Goal: Check status: Check status

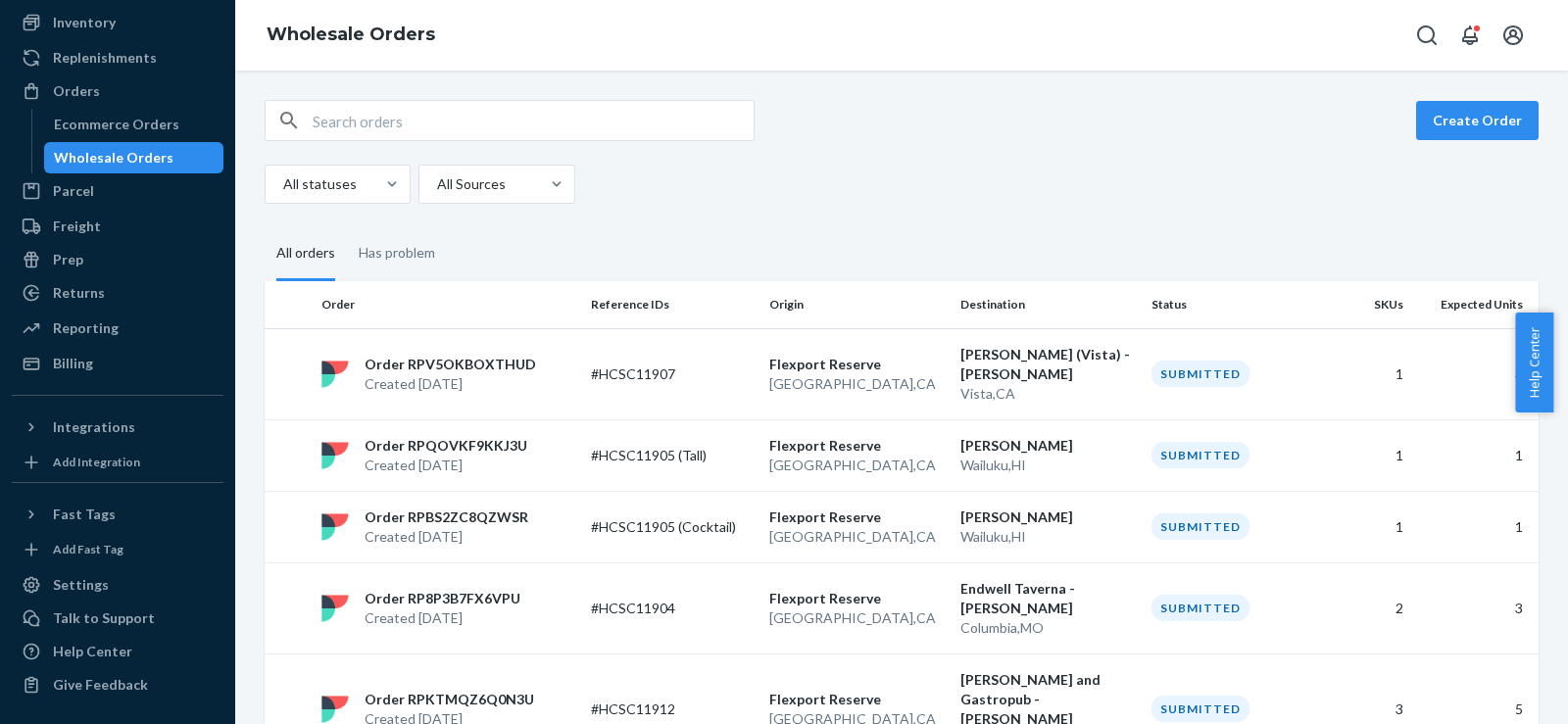
click at [143, 145] on div "Wholesale Orders" at bounding box center [134, 158] width 177 height 28
click at [160, 158] on div "Wholesale Orders" at bounding box center [114, 158] width 120 height 20
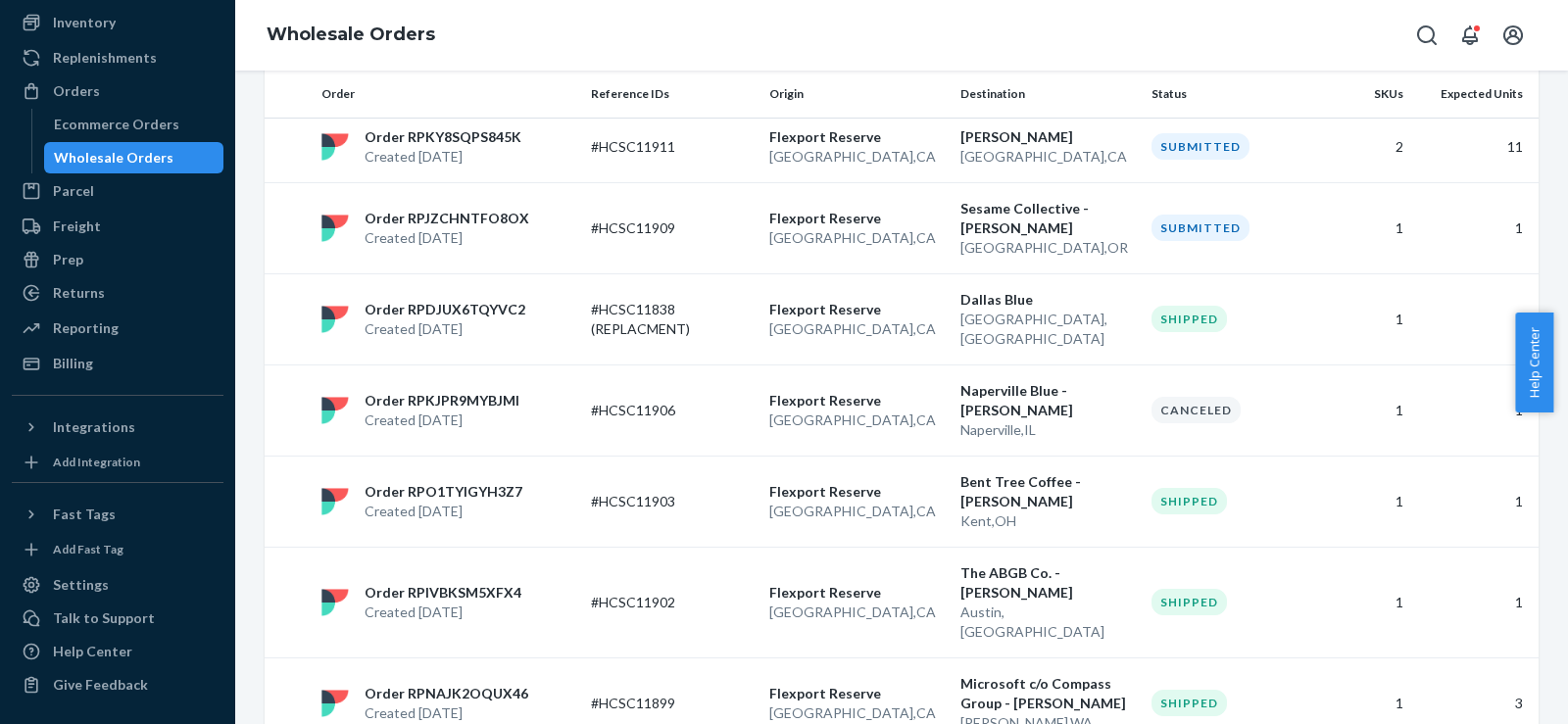
scroll to position [326, 0]
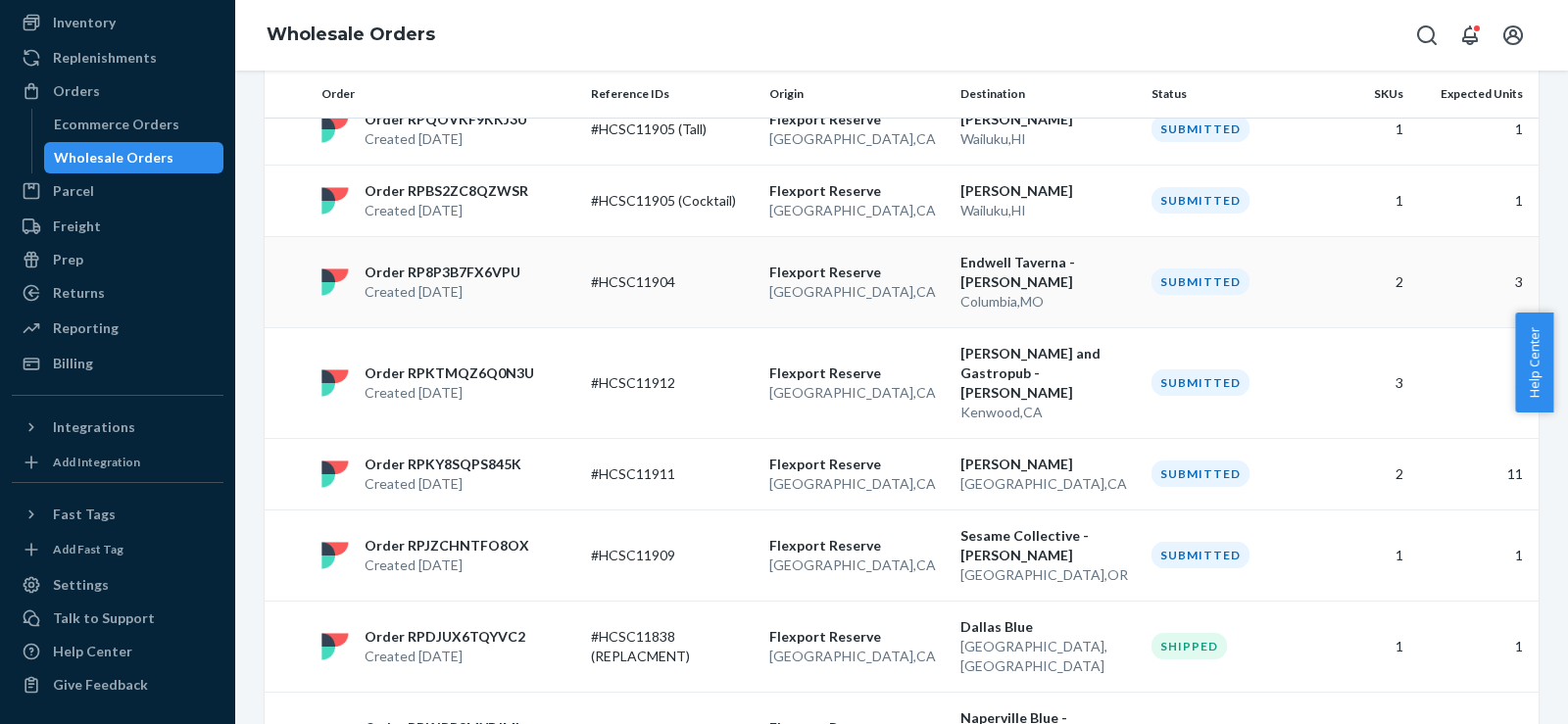
click at [565, 283] on div "Order RP8P3B7FX6VPU Created [DATE]" at bounding box center [448, 282] width 270 height 40
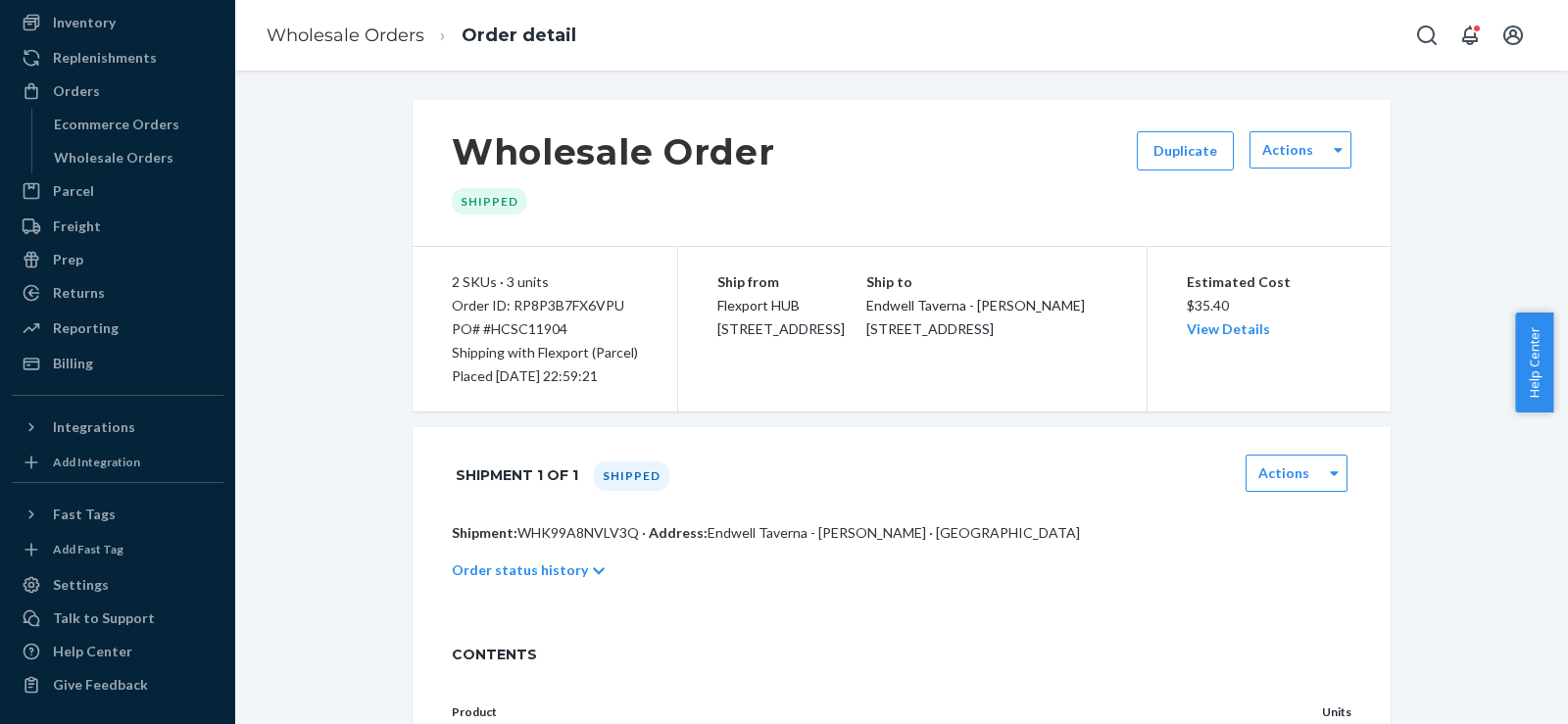
scroll to position [611, 0]
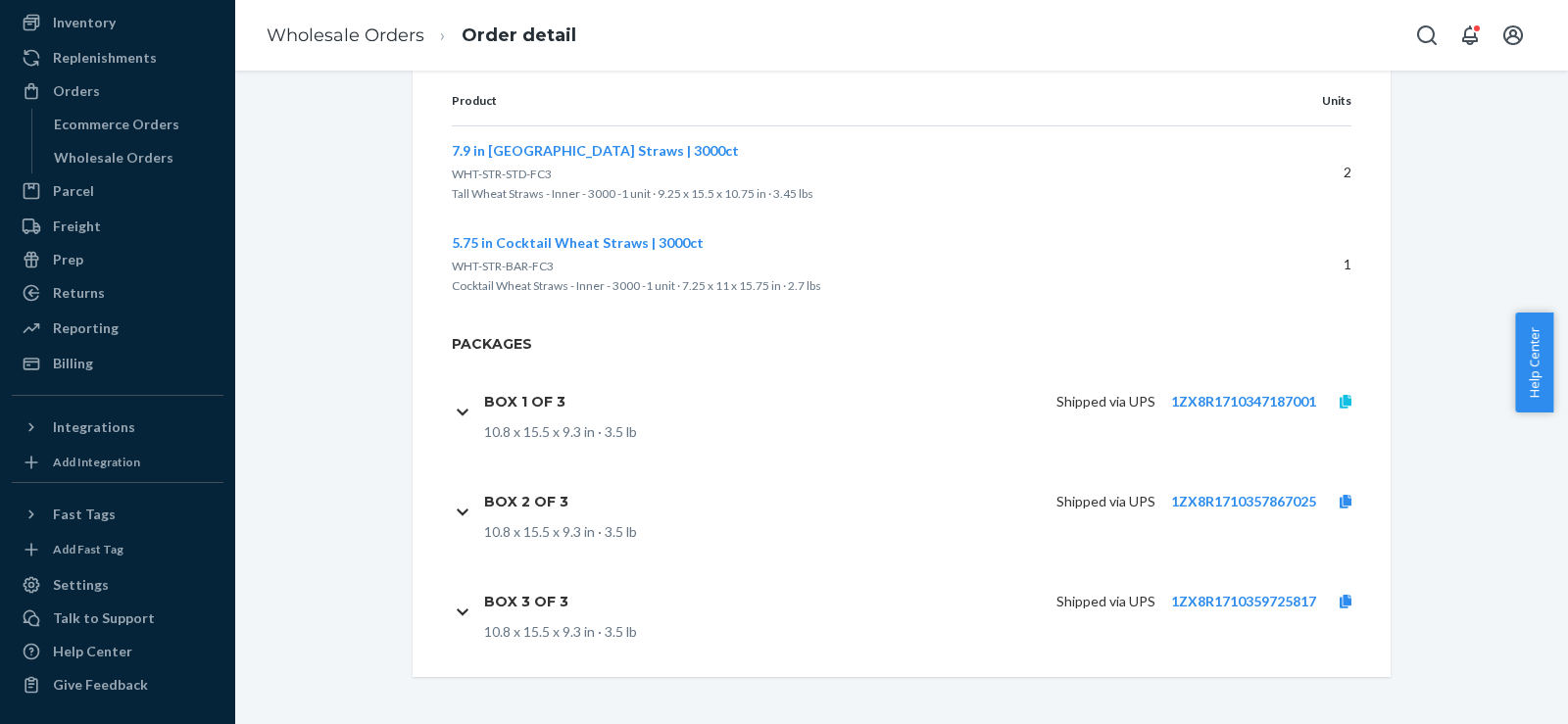
click at [1332, 411] on link at bounding box center [1346, 402] width 59 height 20
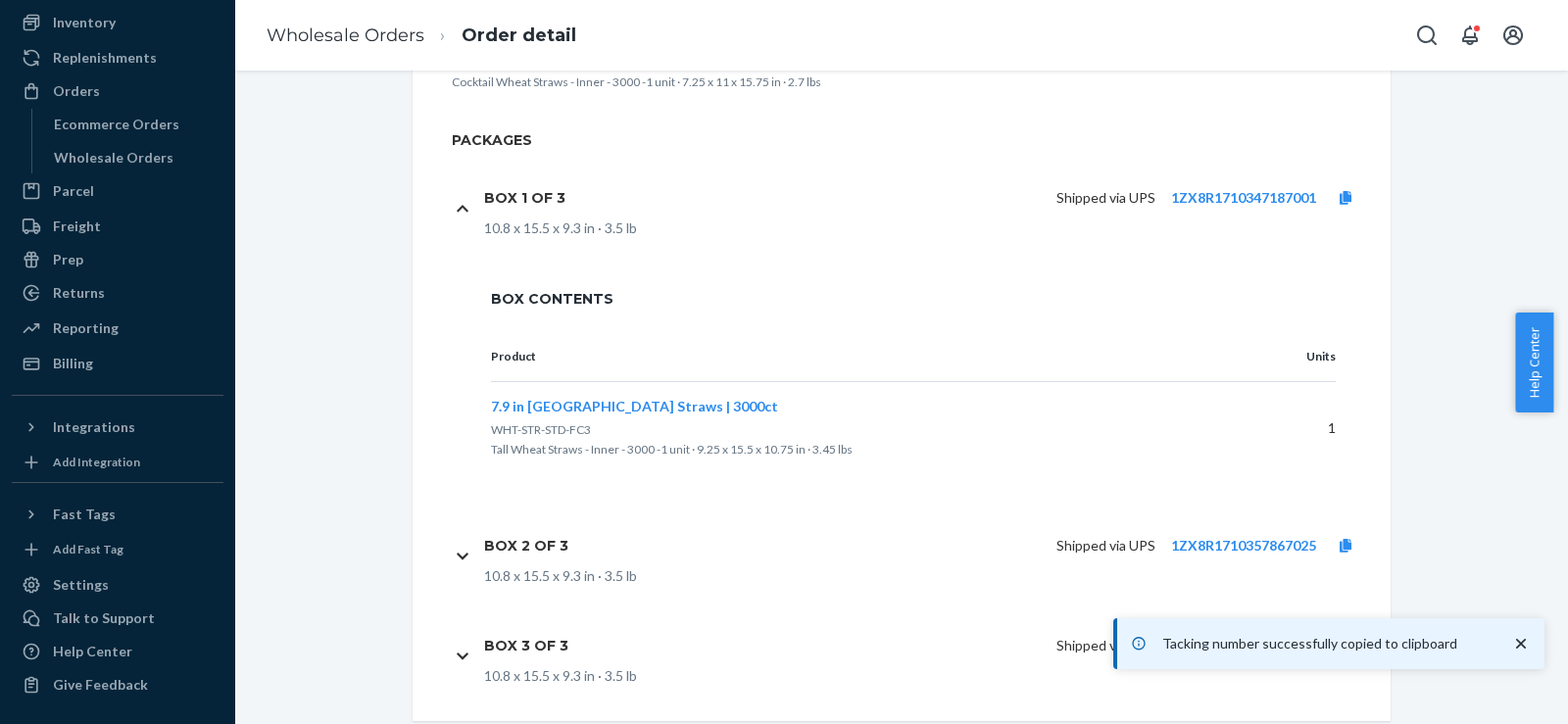
scroll to position [859, 0]
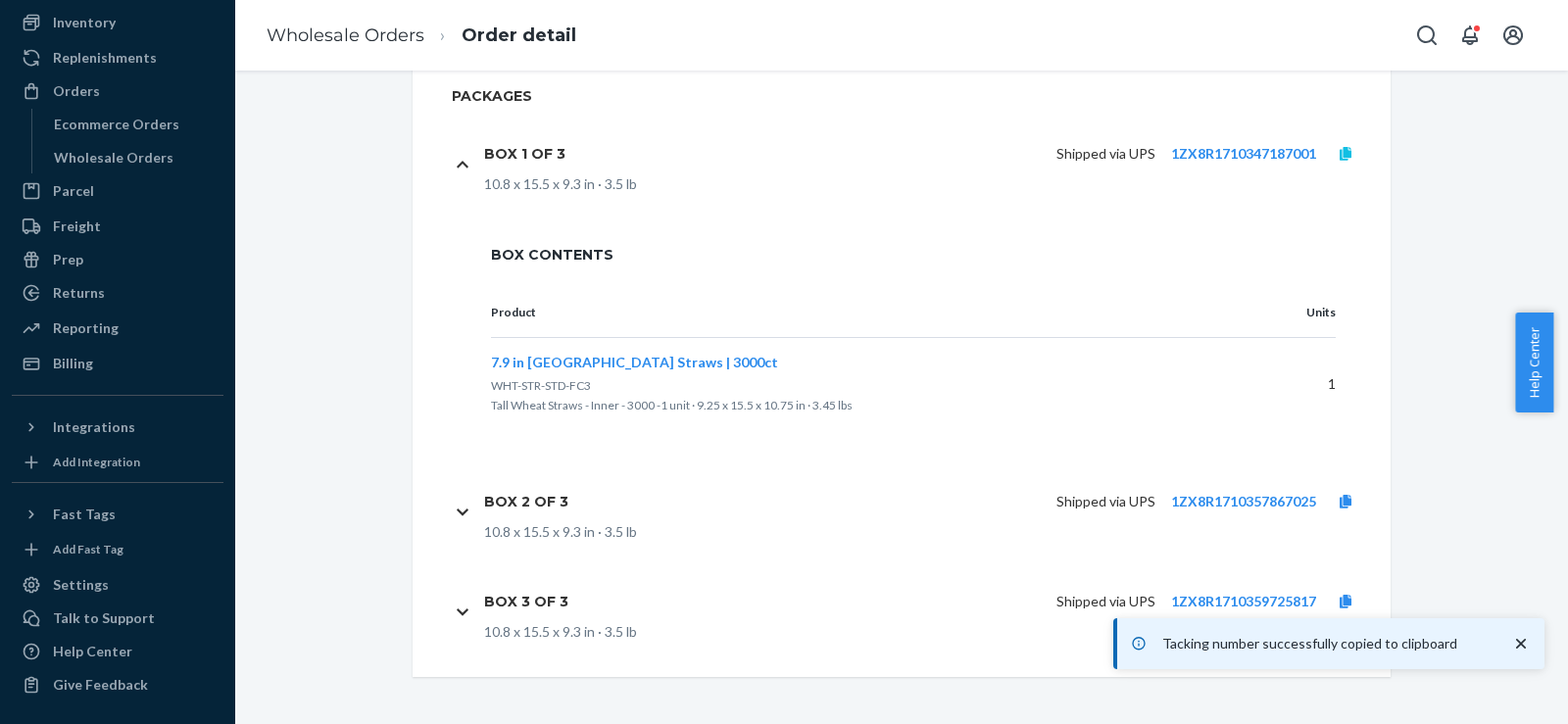
click at [1340, 147] on icon at bounding box center [1346, 154] width 12 height 14
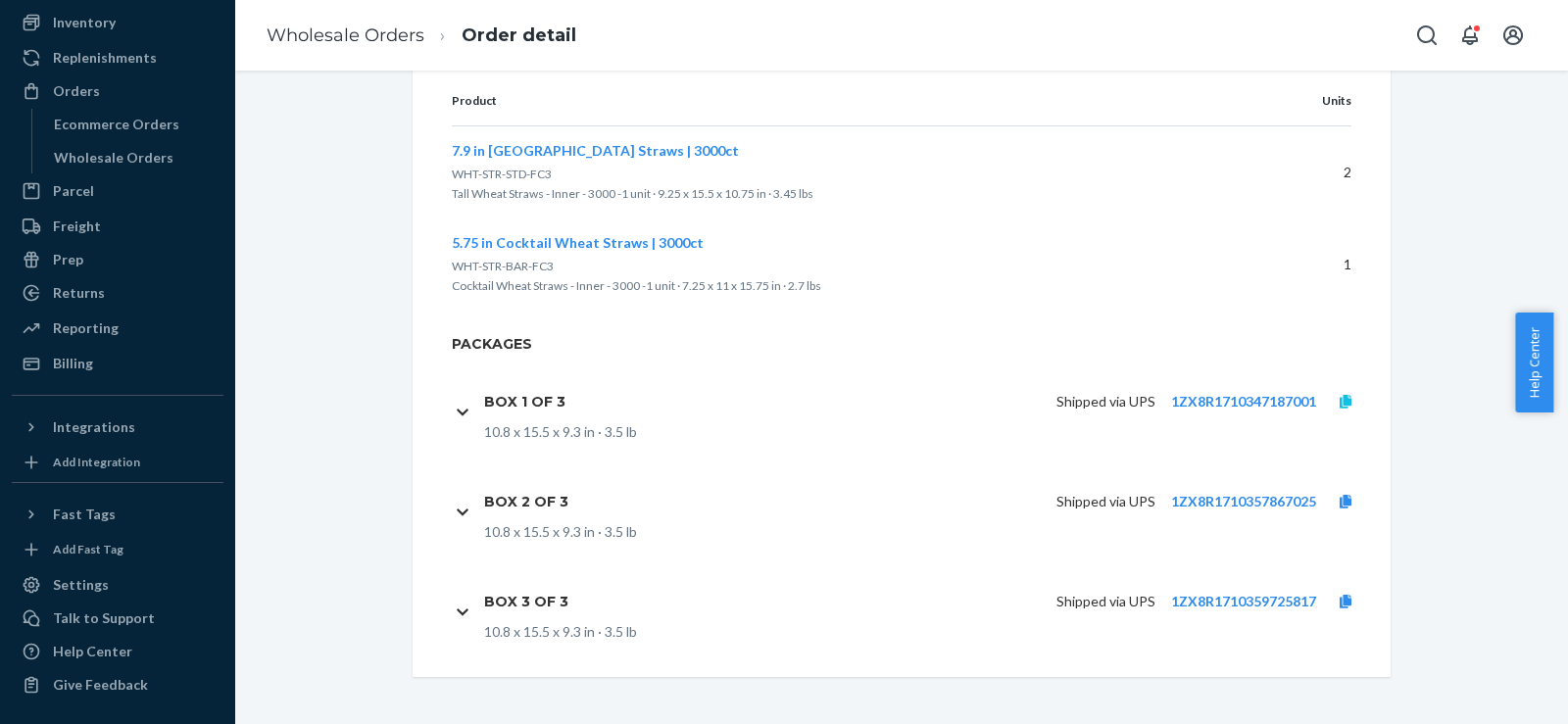
click at [1340, 399] on icon at bounding box center [1346, 402] width 12 height 14
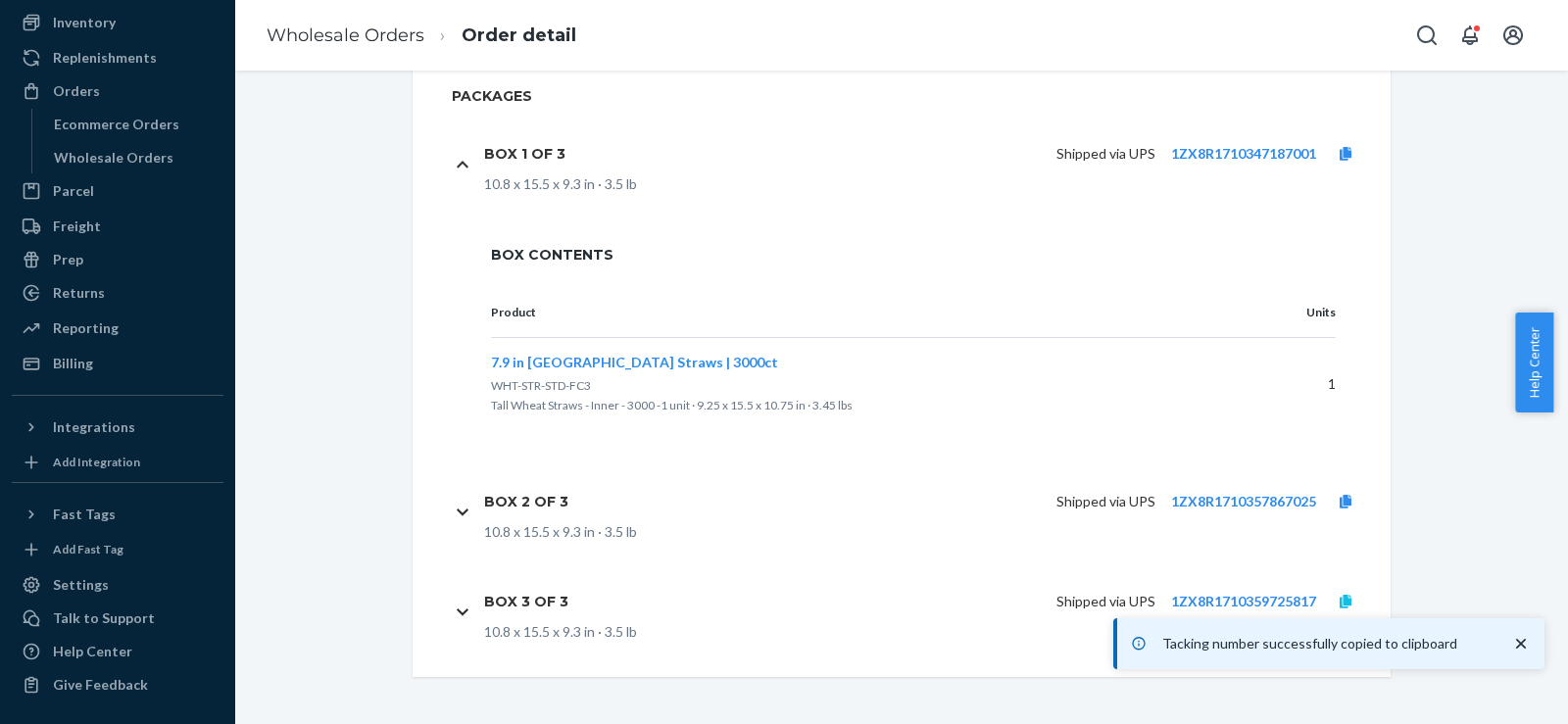
click at [1345, 599] on link at bounding box center [1346, 602] width 59 height 20
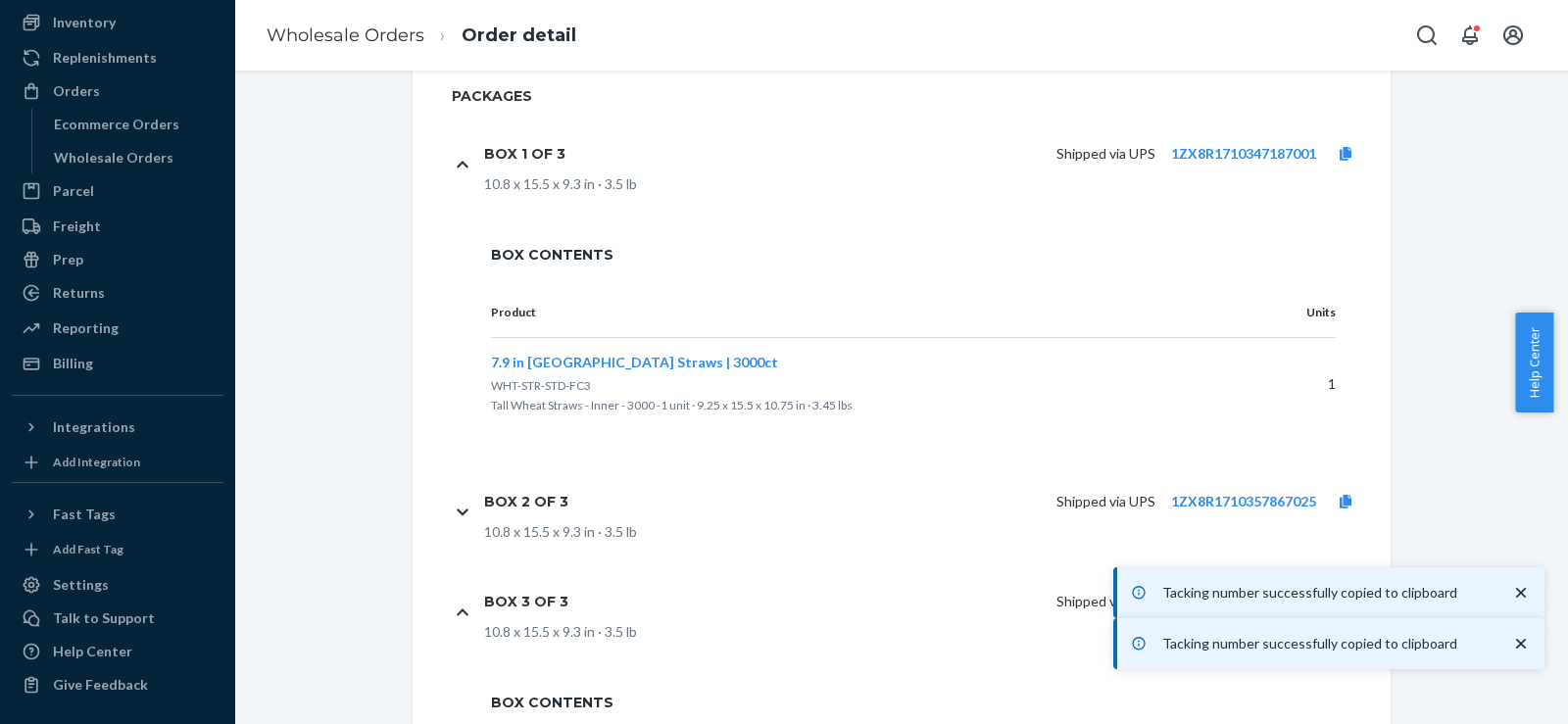
scroll to position [1107, 0]
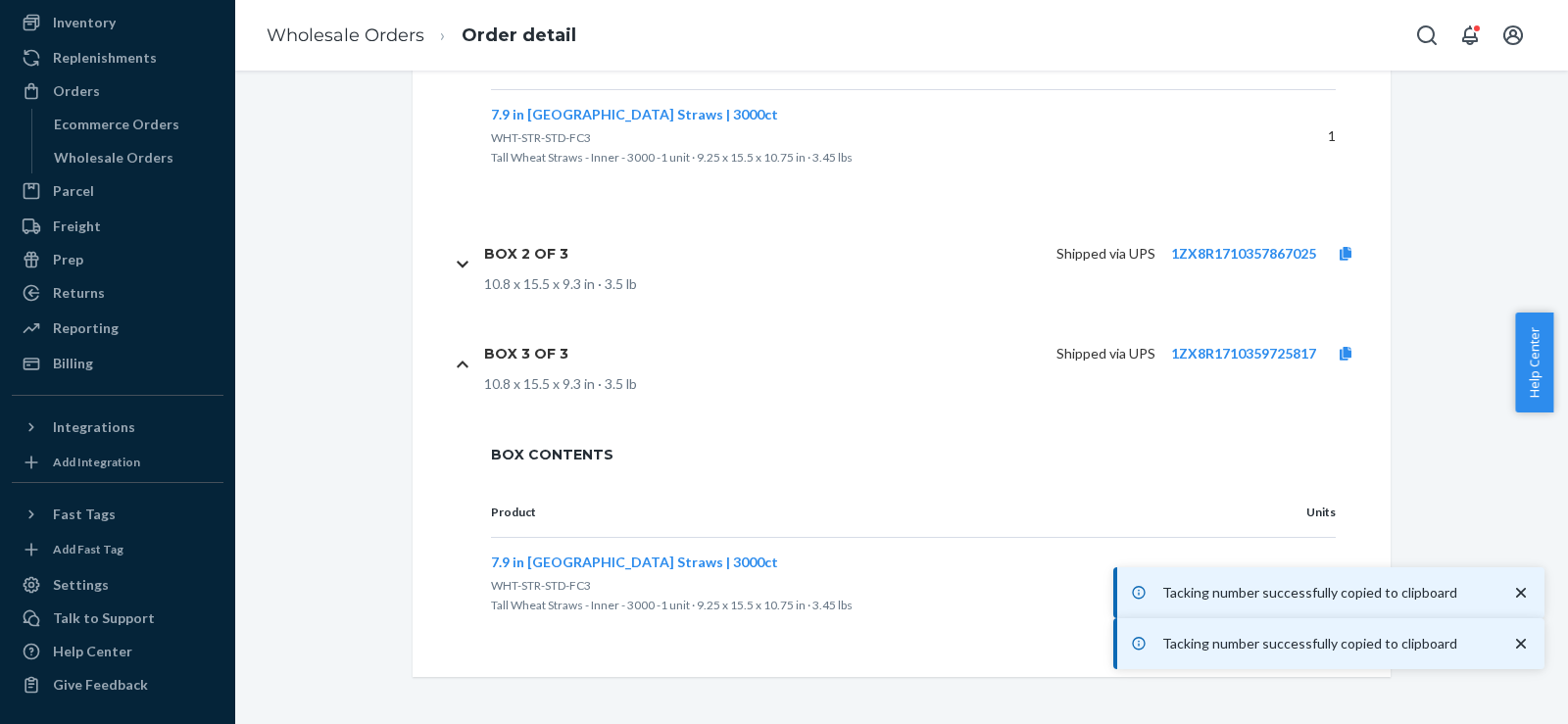
drag, startPoint x: 1518, startPoint y: 585, endPoint x: 1524, endPoint y: 620, distance: 35.5
click at [1518, 585] on icon "close toast" at bounding box center [1522, 593] width 20 height 20
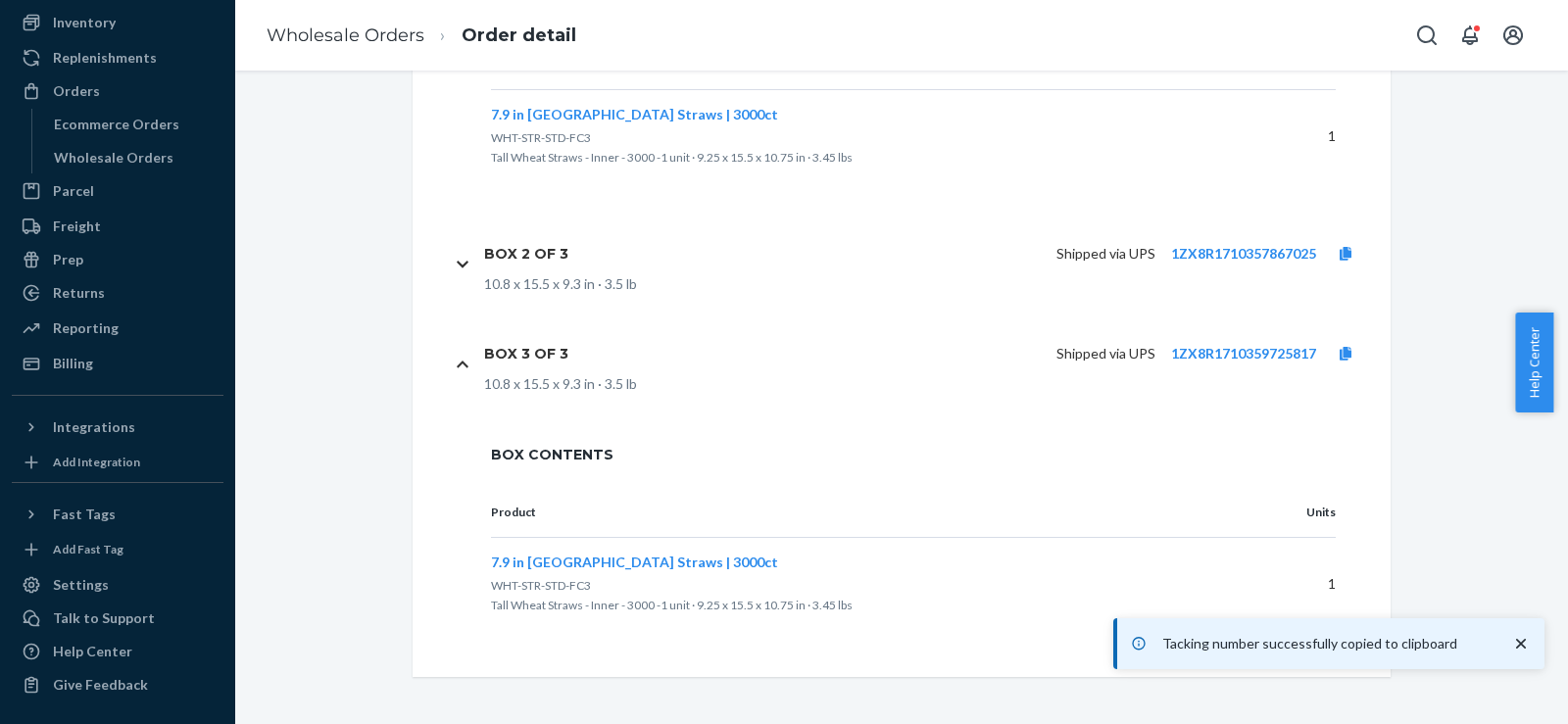
click at [1526, 646] on icon "close toast" at bounding box center [1522, 644] width 20 height 20
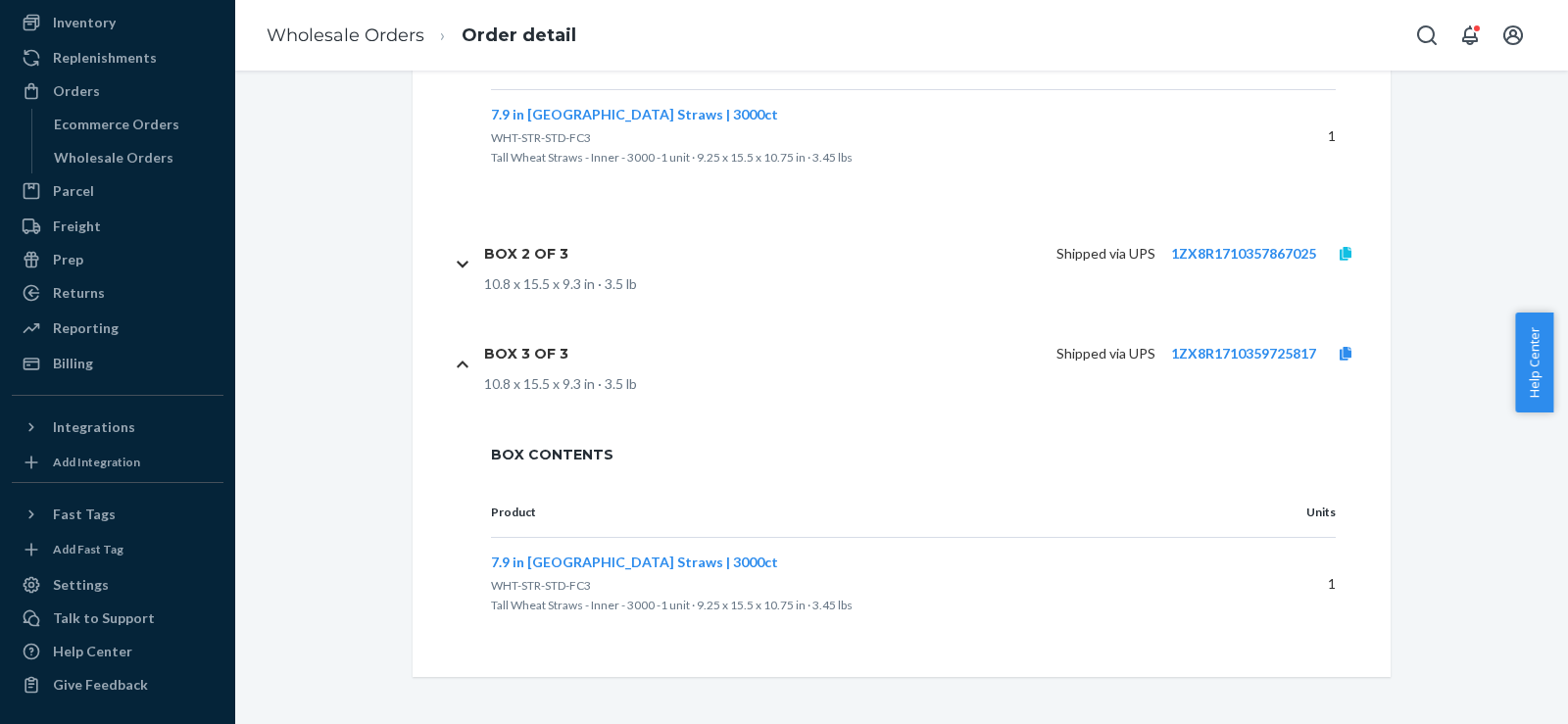
click at [1340, 255] on icon at bounding box center [1346, 254] width 12 height 14
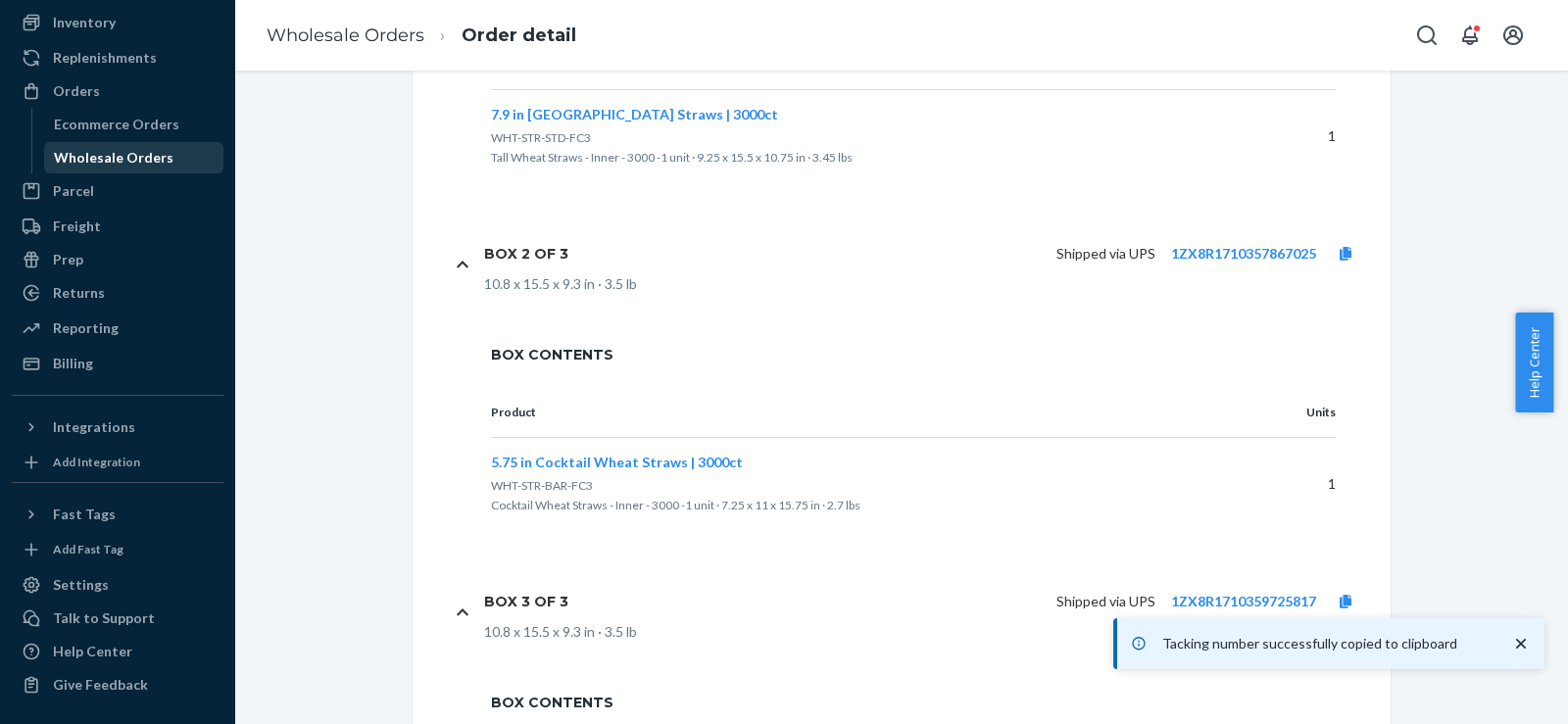
click at [90, 153] on div "Wholesale Orders" at bounding box center [114, 158] width 120 height 20
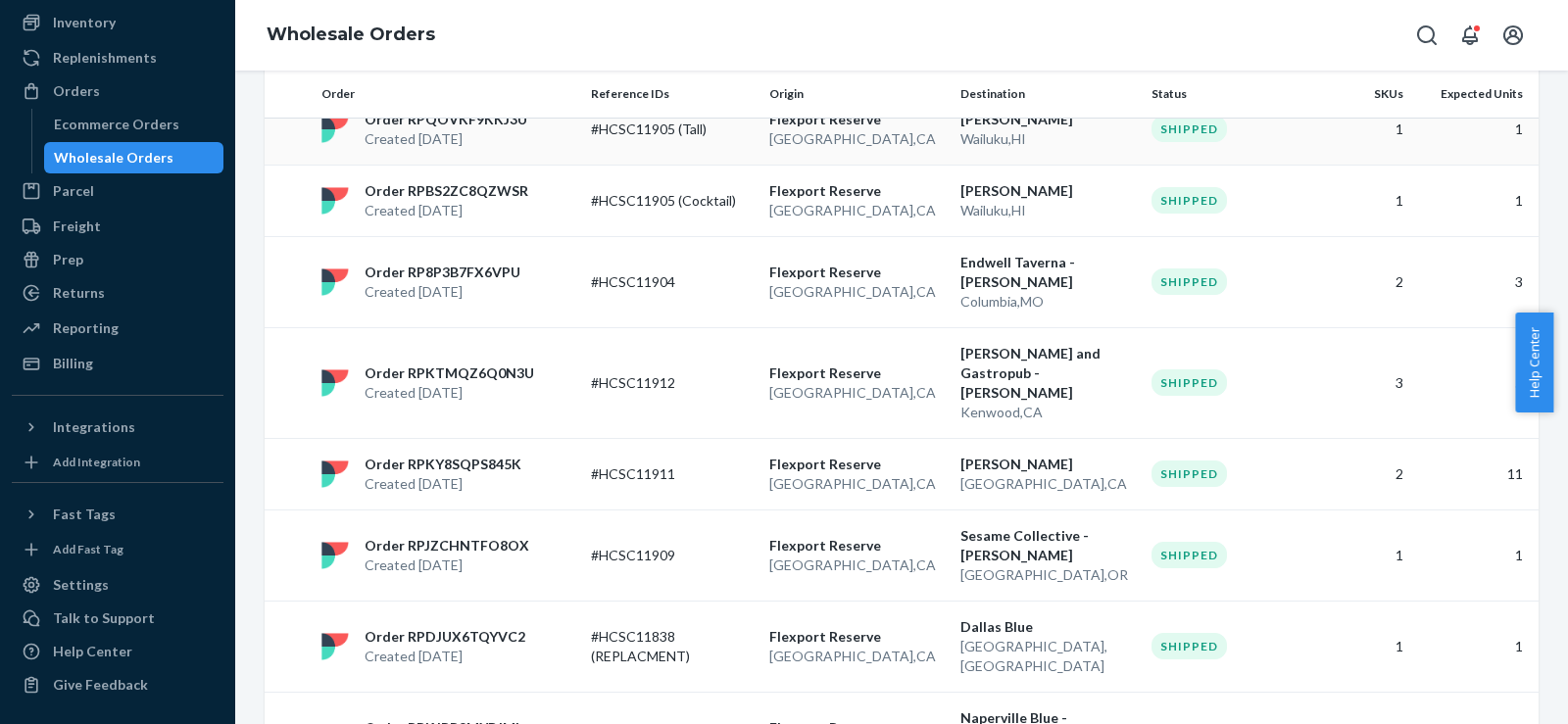
scroll to position [654, 0]
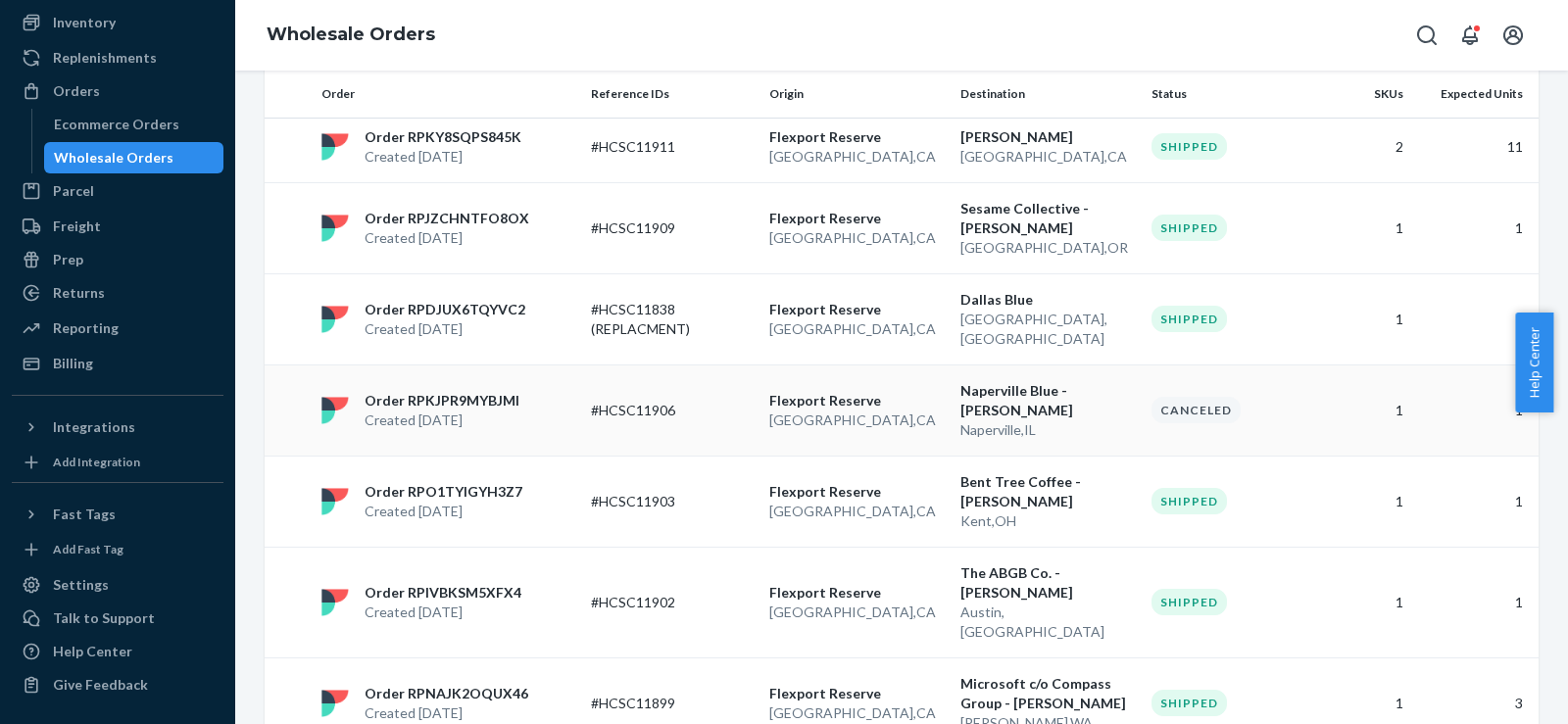
click at [724, 401] on p "#HCSC11906" at bounding box center [669, 411] width 157 height 20
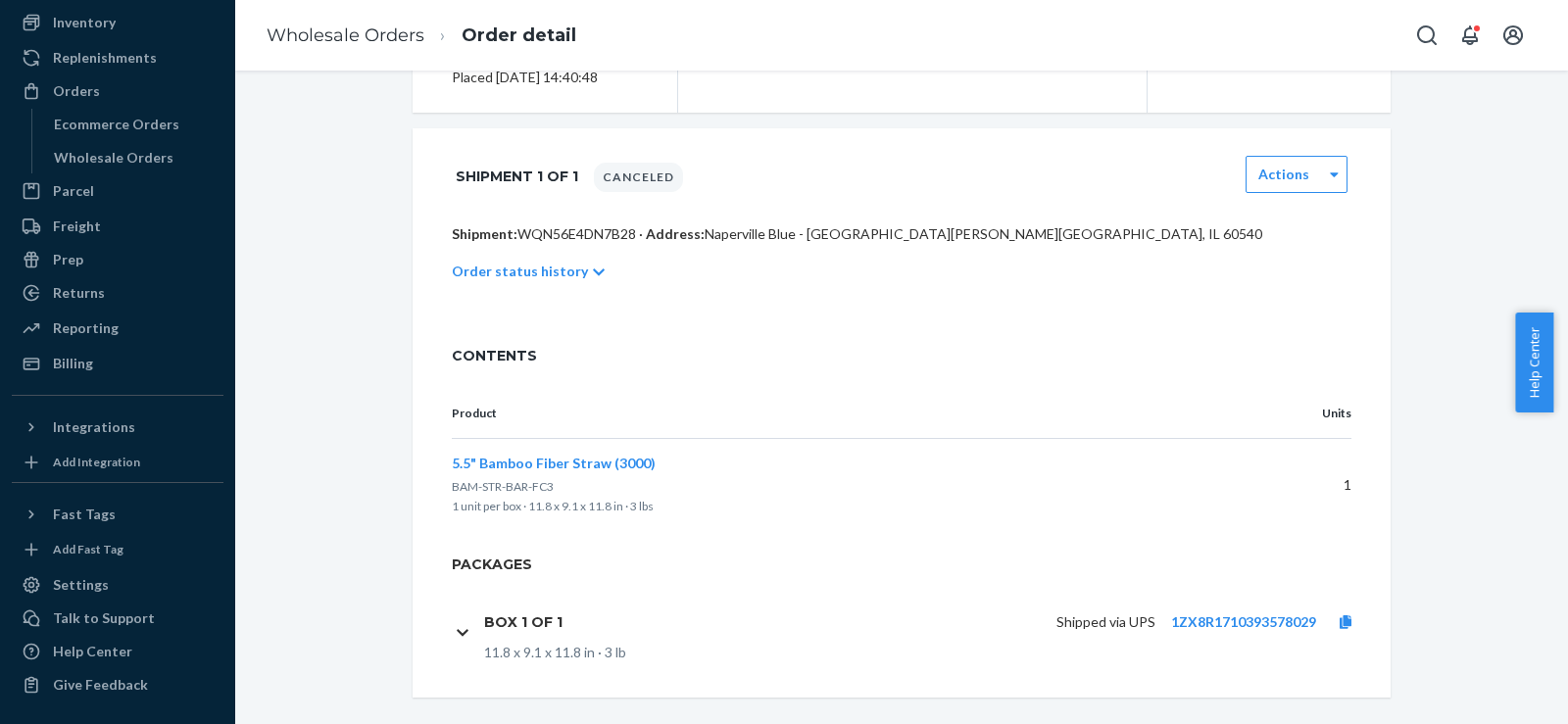
scroll to position [319, 0]
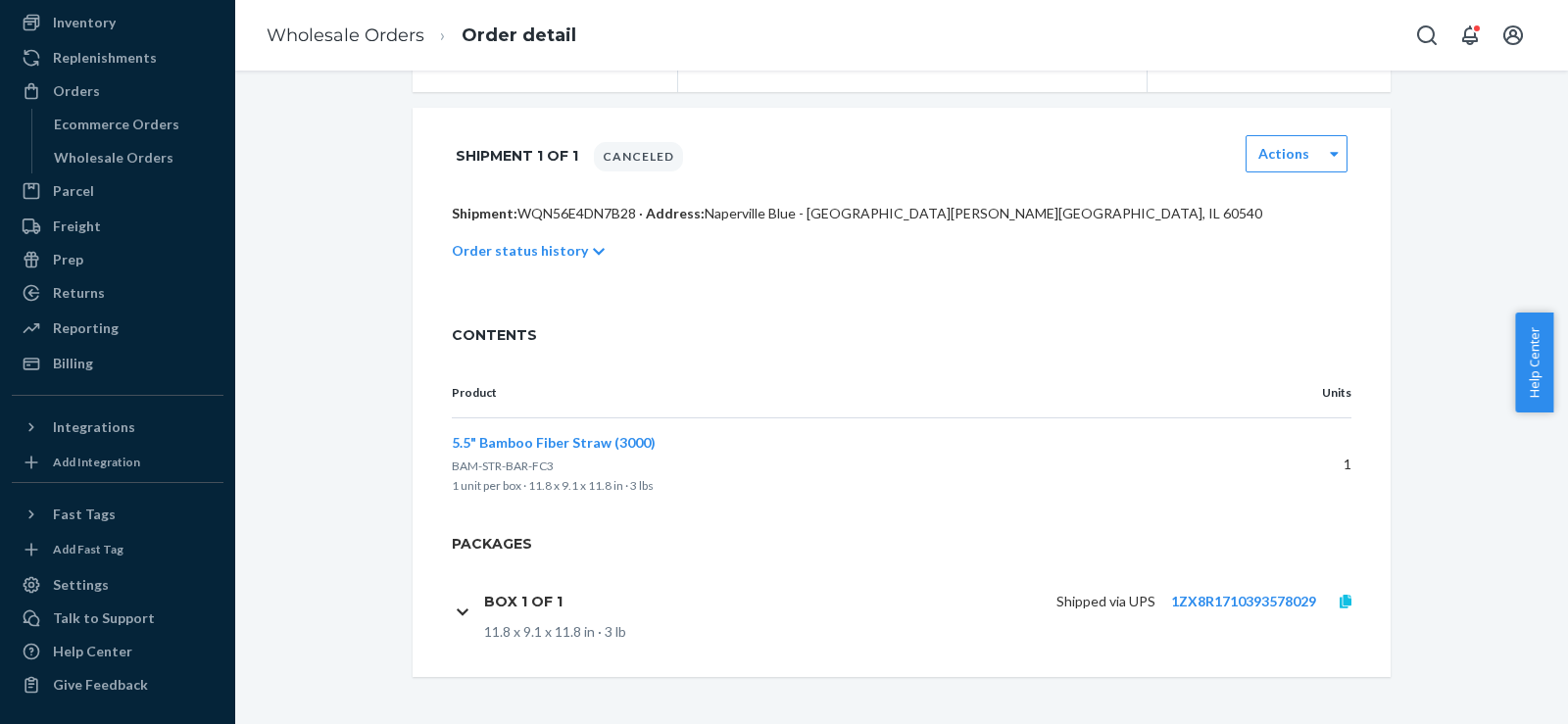
click at [1340, 604] on icon at bounding box center [1346, 602] width 12 height 14
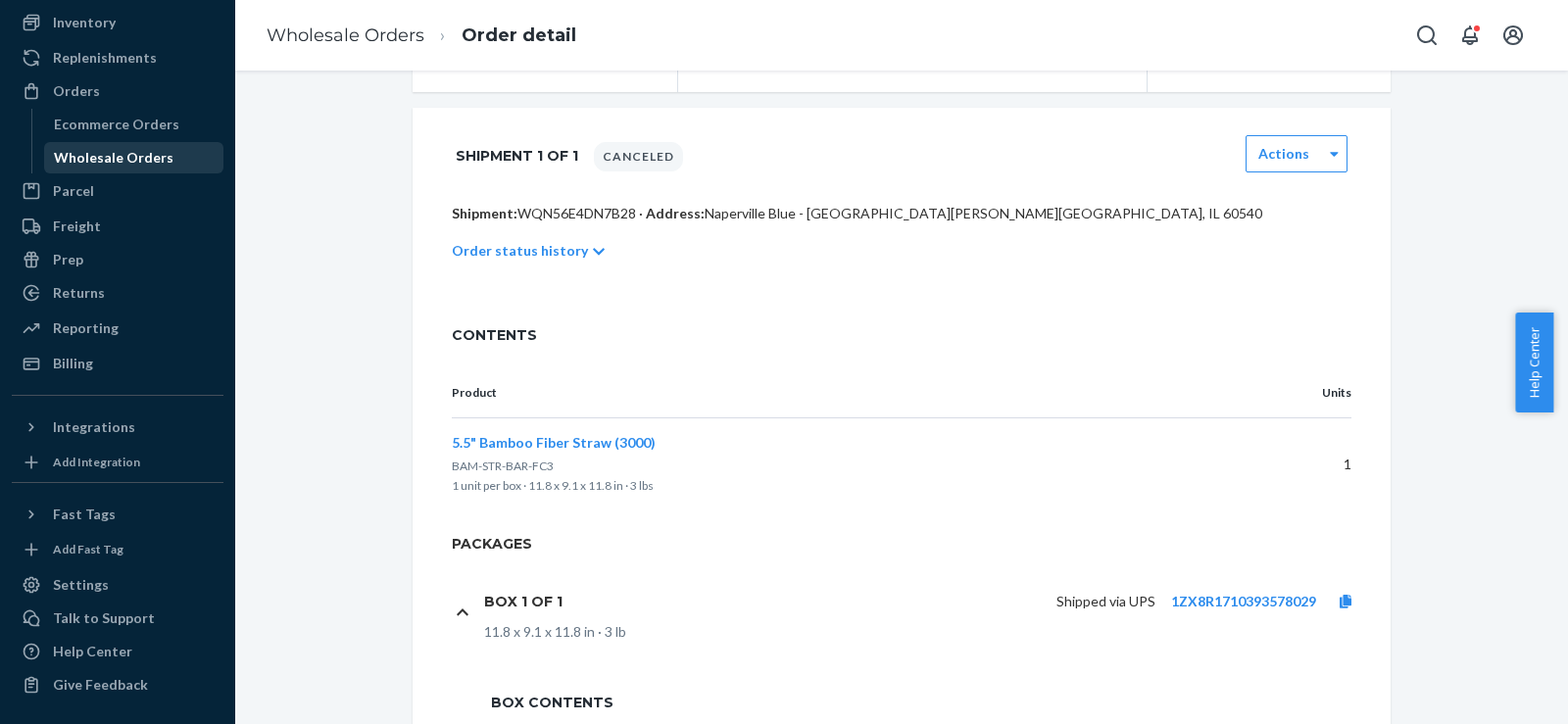
click at [155, 167] on div "Wholesale Orders" at bounding box center [114, 158] width 120 height 20
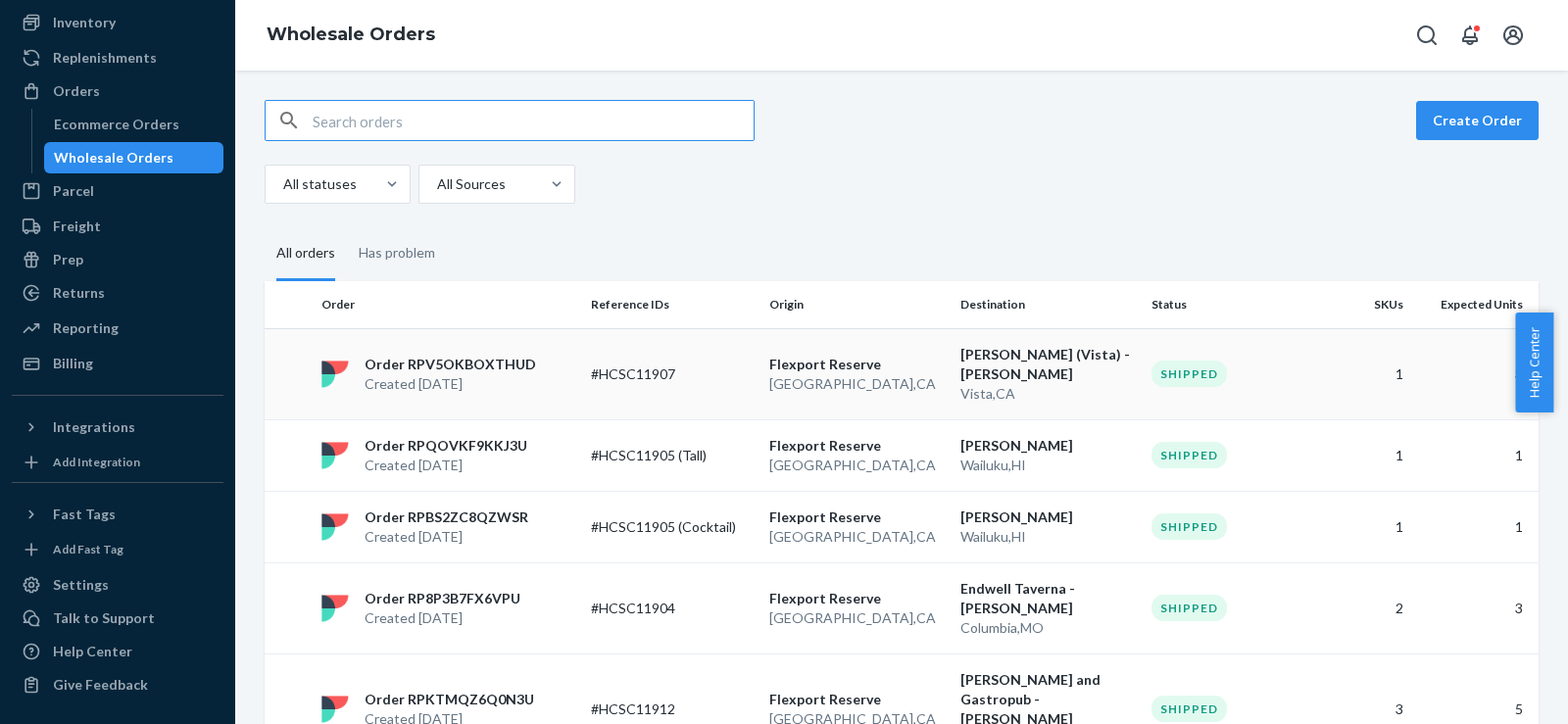
click at [572, 363] on div "Order RPV5OKBOXTHUD Created [DATE]" at bounding box center [448, 374] width 270 height 40
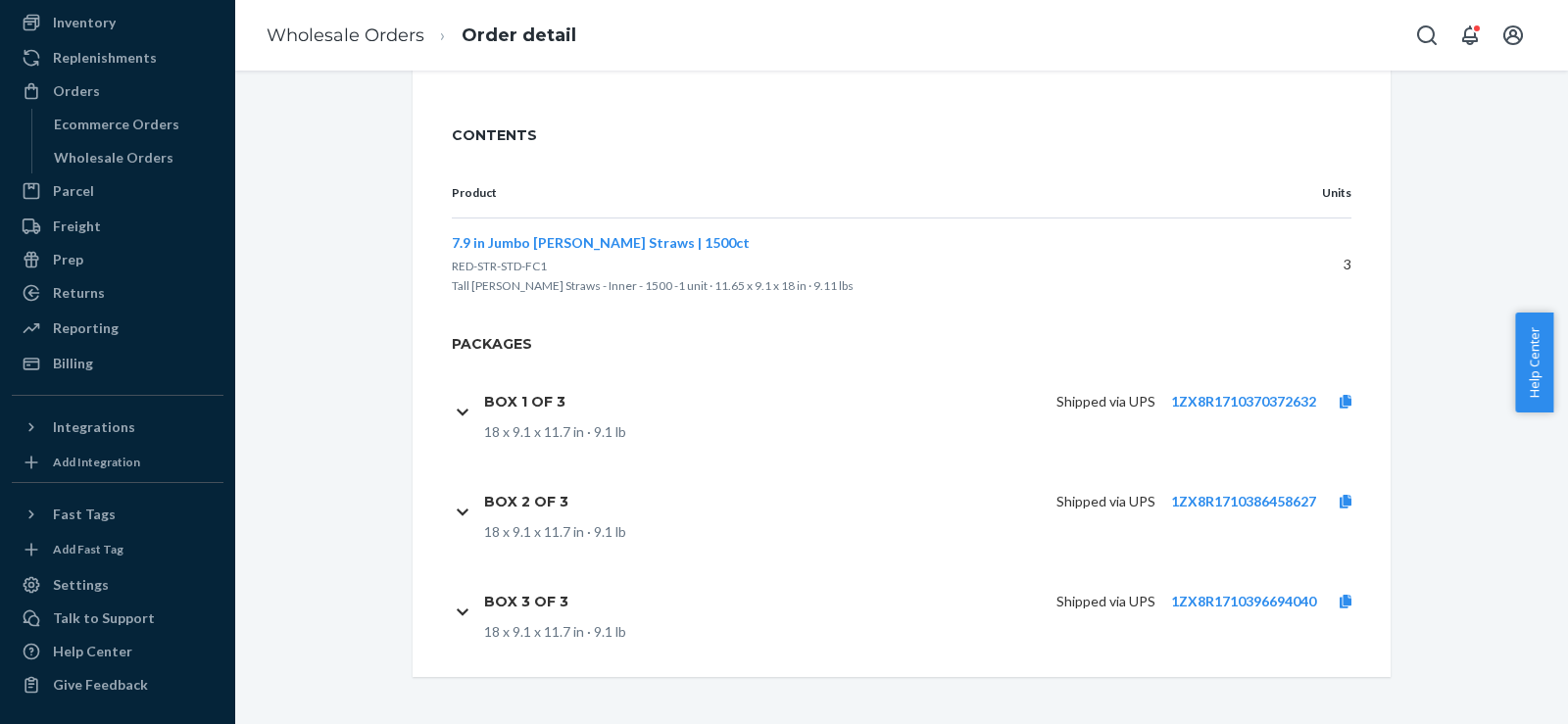
scroll to position [543, 0]
click at [1353, 402] on link at bounding box center [1346, 402] width 59 height 20
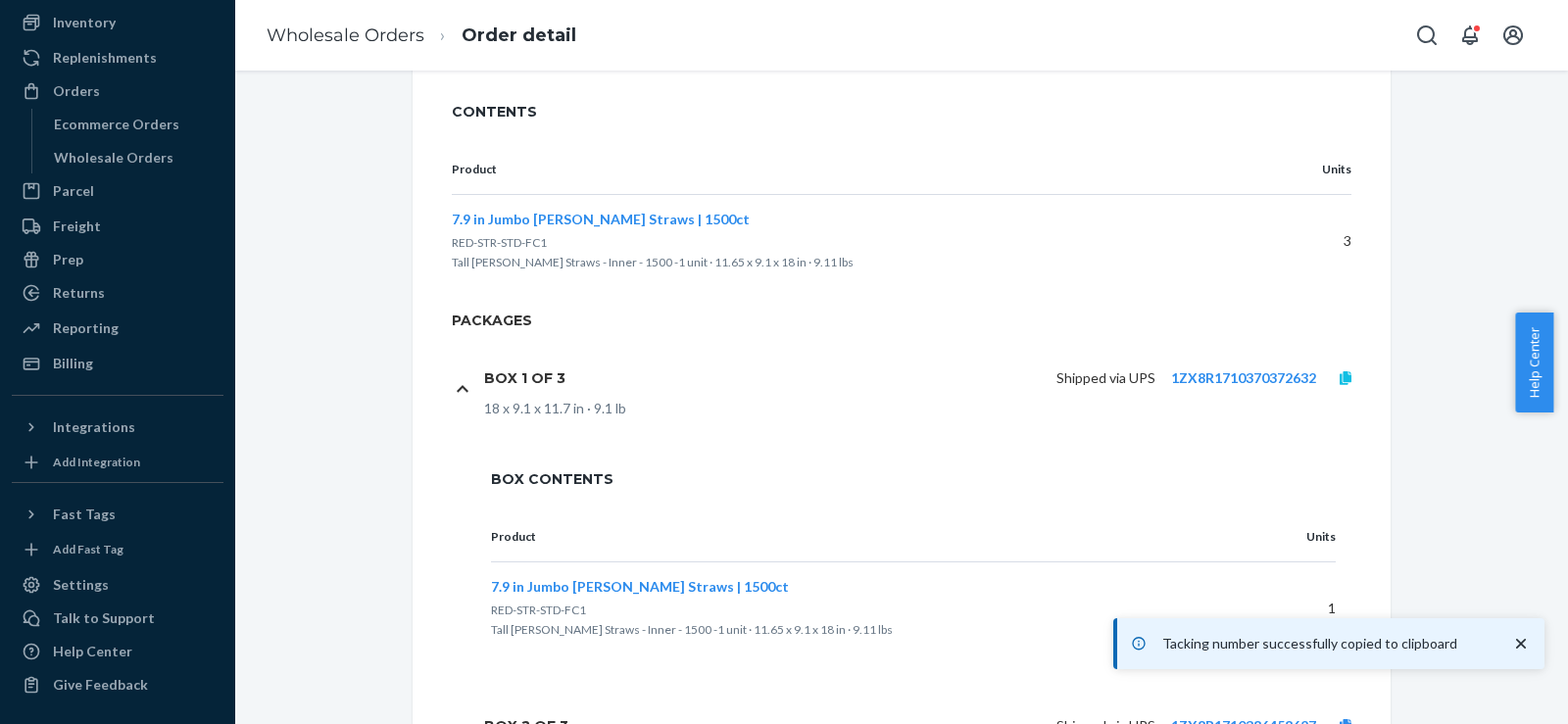
click at [1328, 388] on link at bounding box center [1346, 378] width 59 height 20
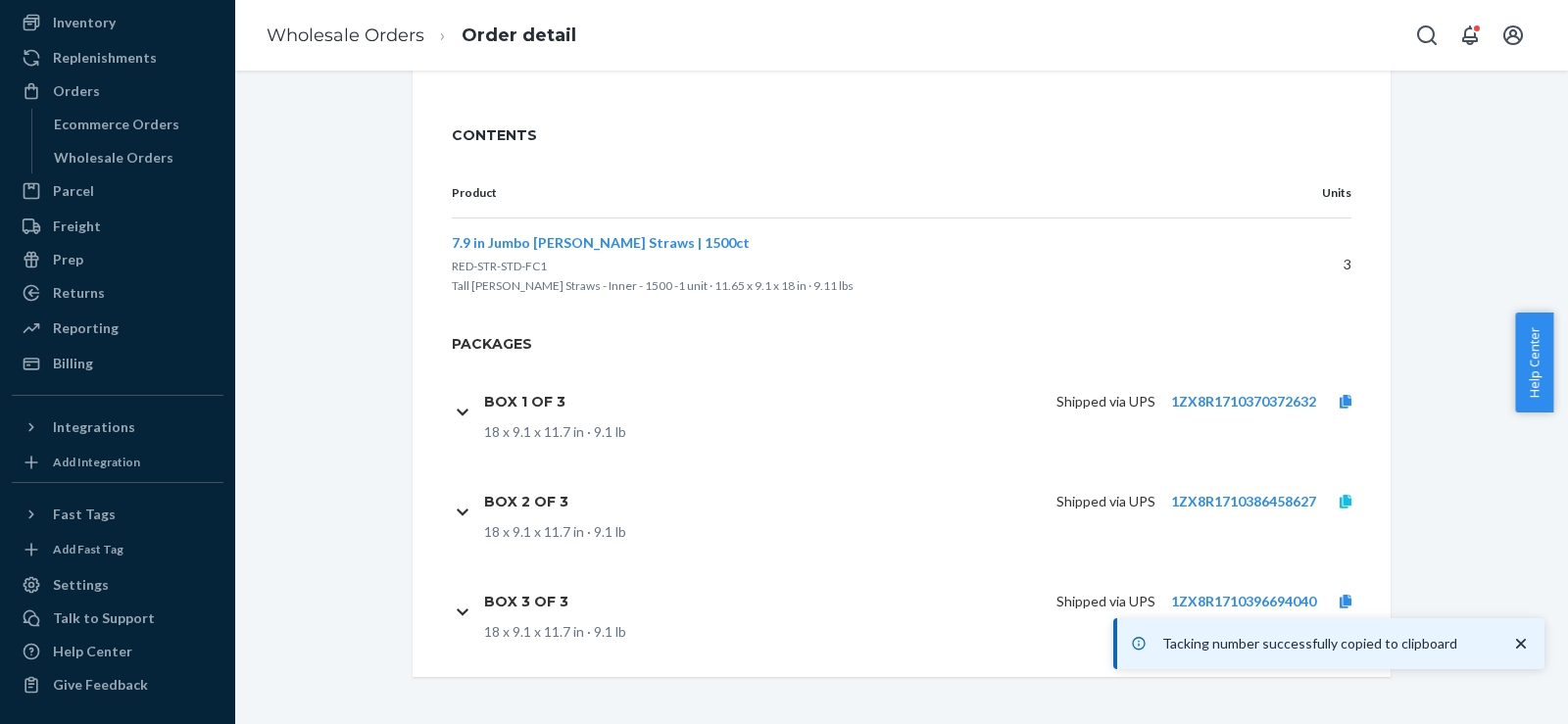
click at [1347, 496] on link at bounding box center [1346, 502] width 59 height 20
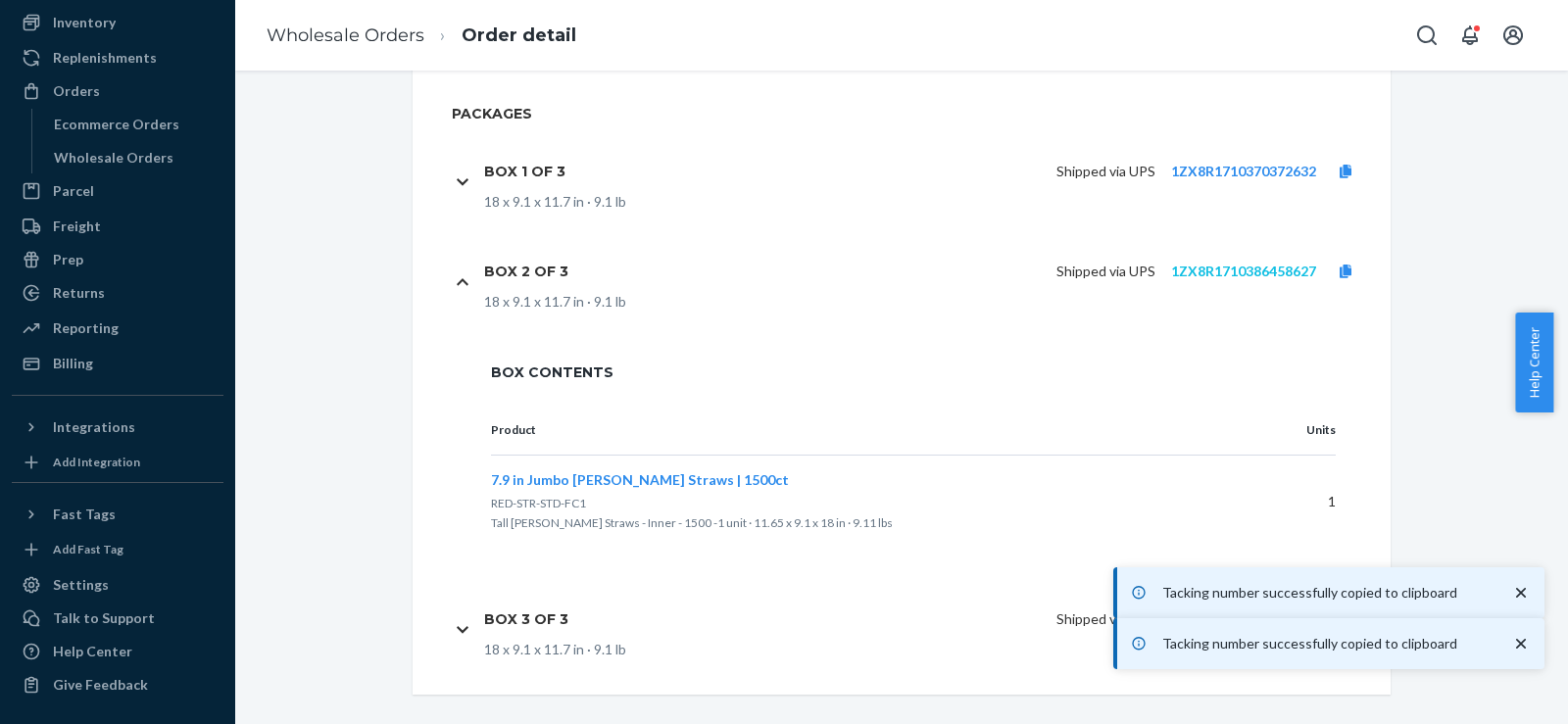
scroll to position [791, 0]
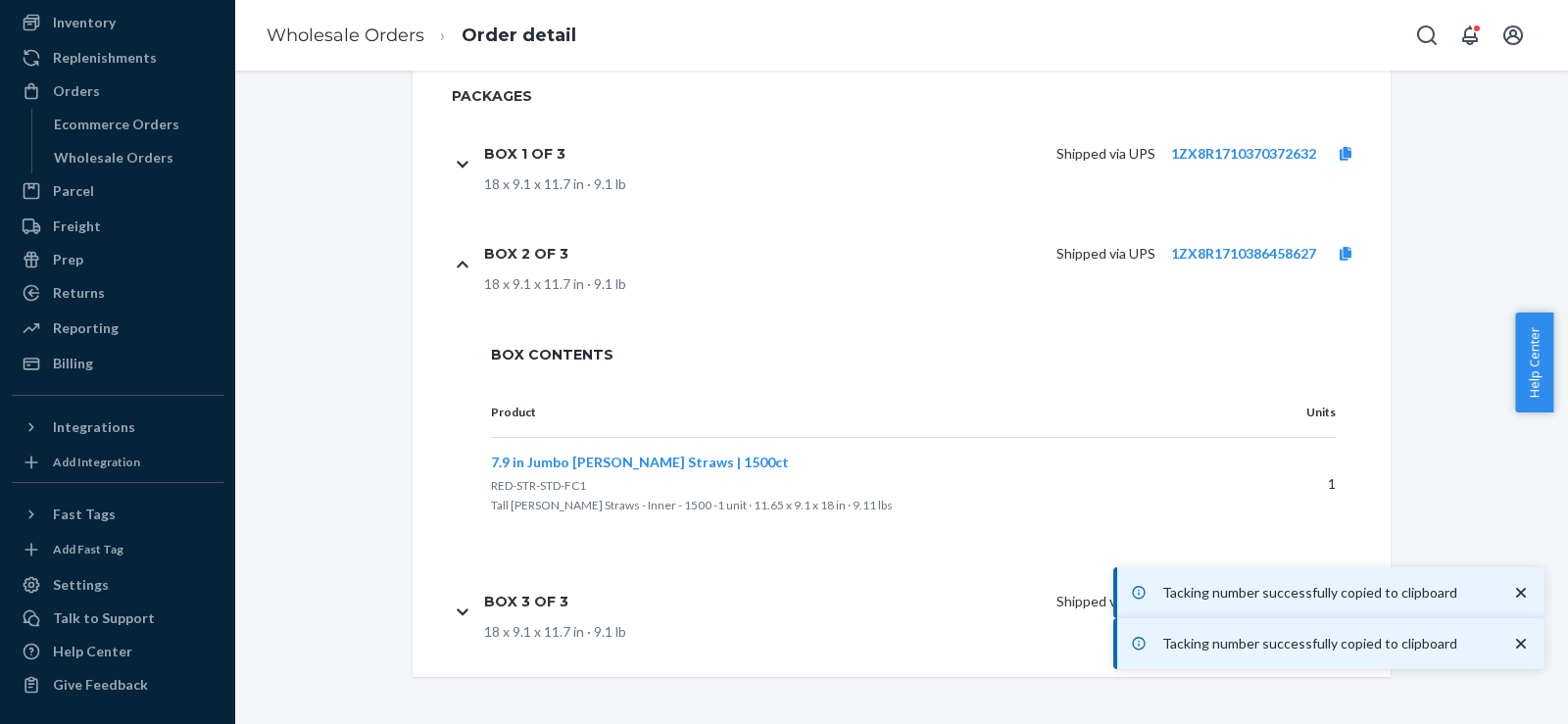
click at [1519, 592] on icon "close toast" at bounding box center [1522, 593] width 20 height 20
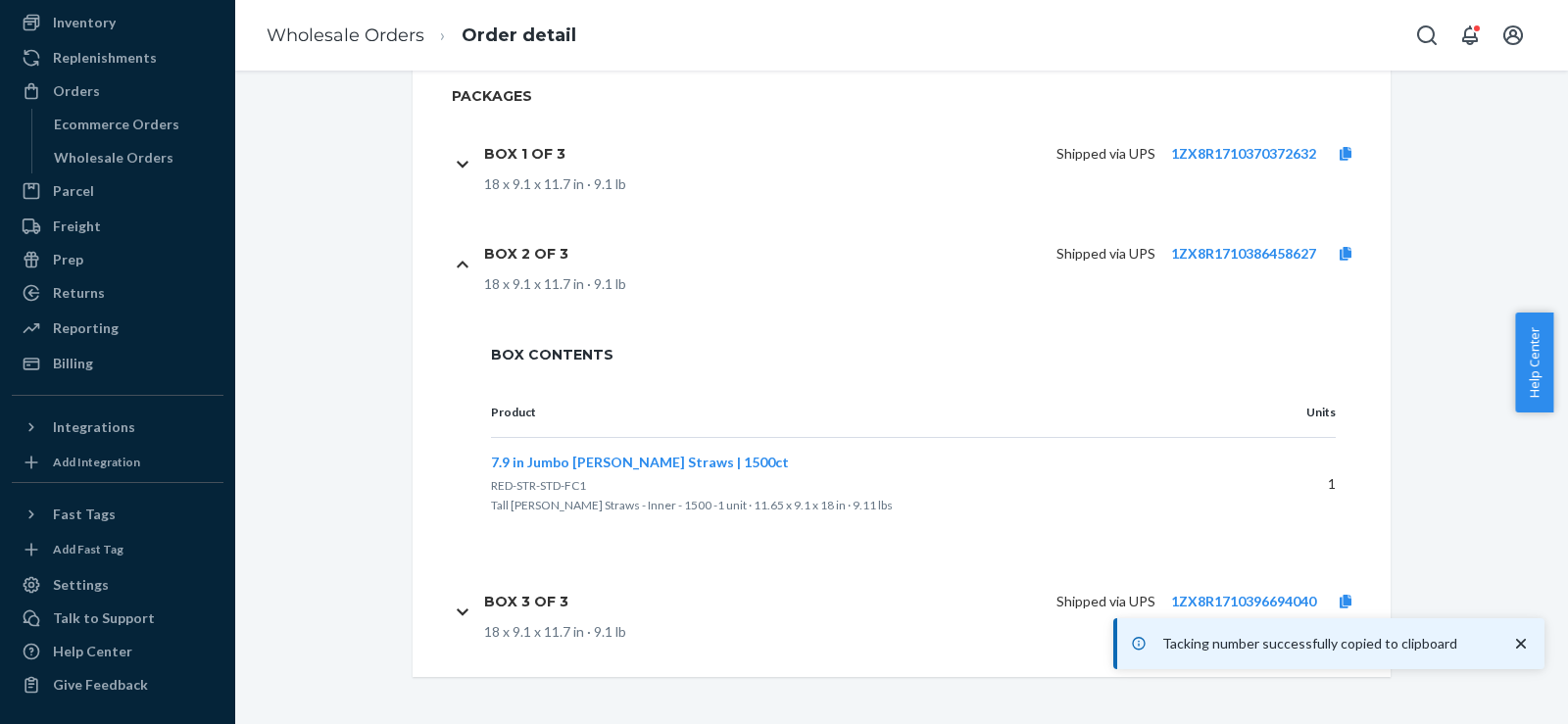
click at [1523, 649] on icon "close toast" at bounding box center [1522, 644] width 20 height 20
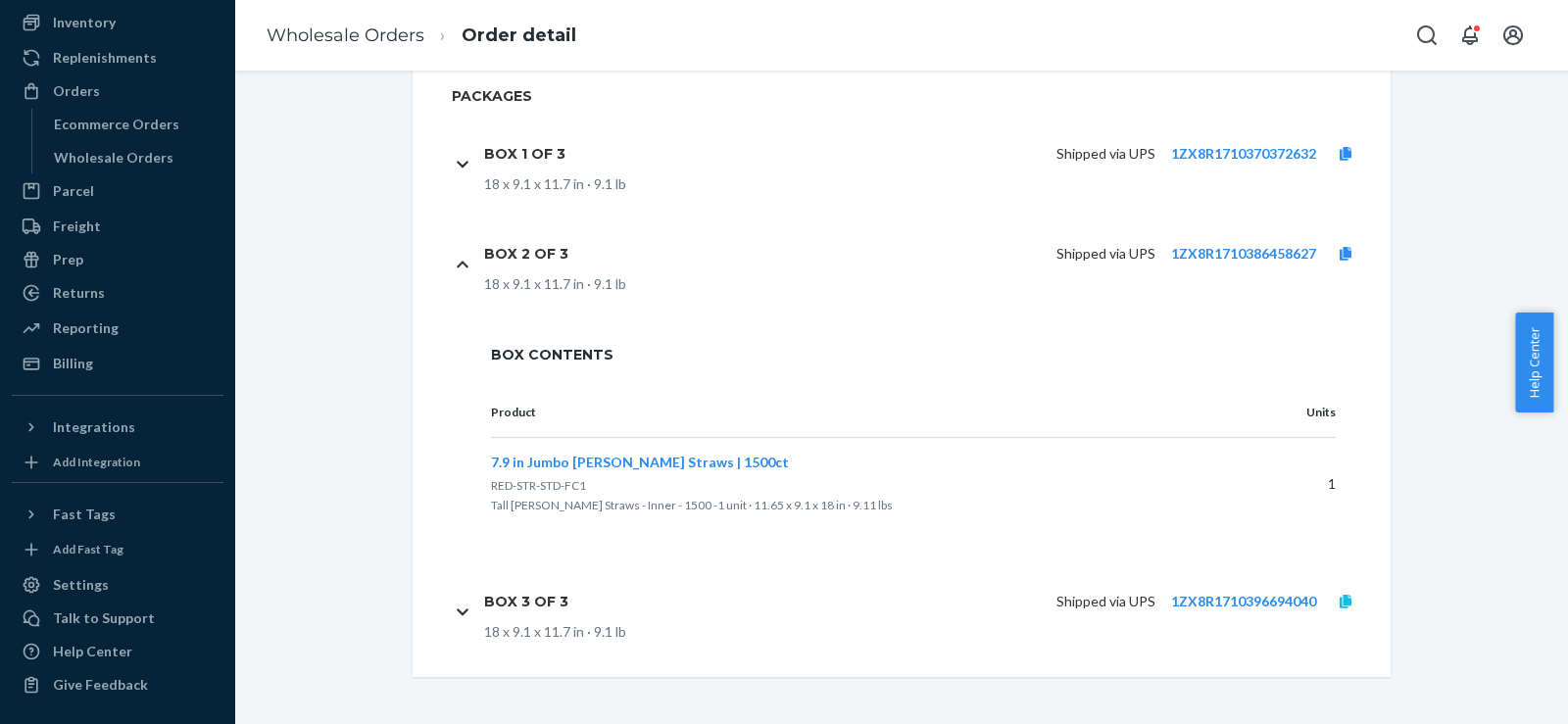
click at [1331, 609] on link at bounding box center [1346, 602] width 59 height 20
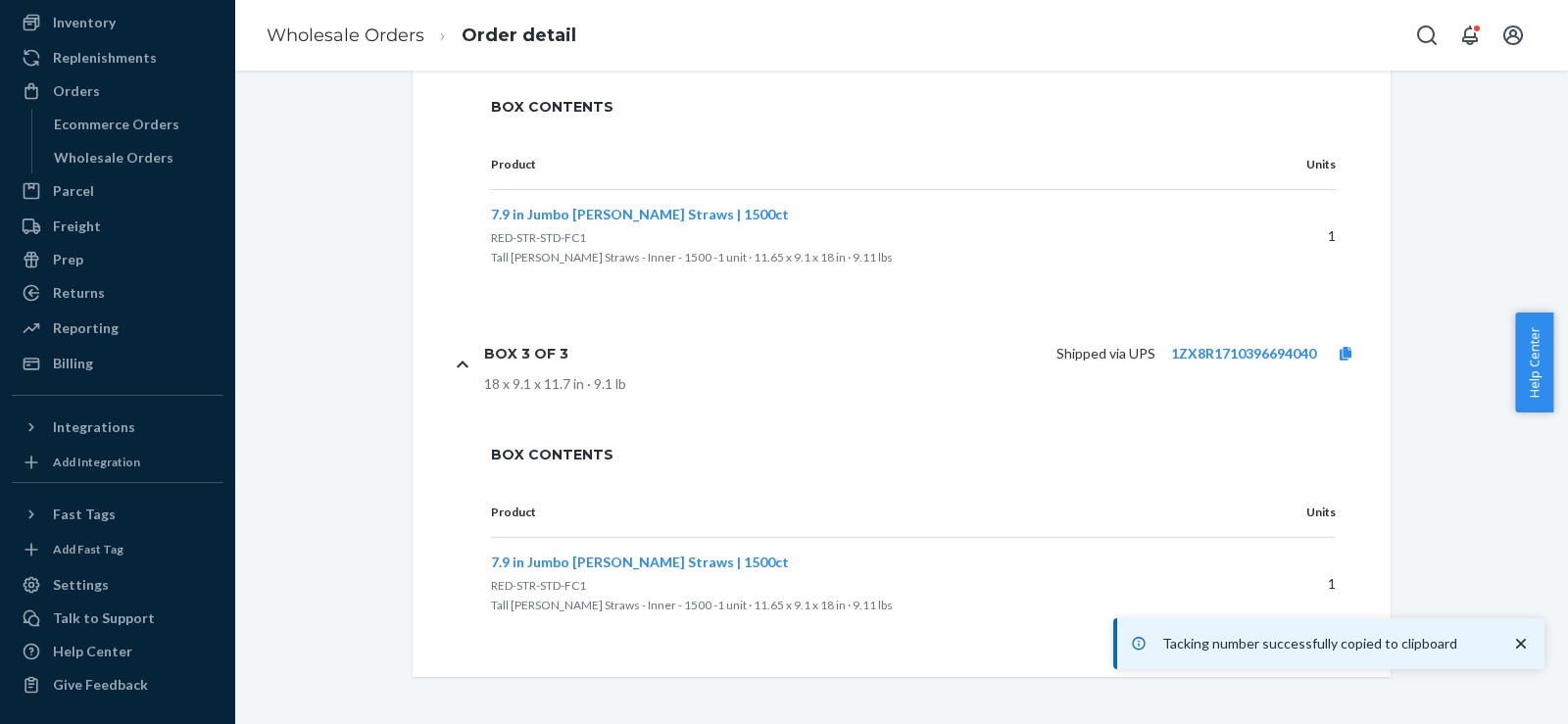
scroll to position [59, 0]
